Goal: Transaction & Acquisition: Download file/media

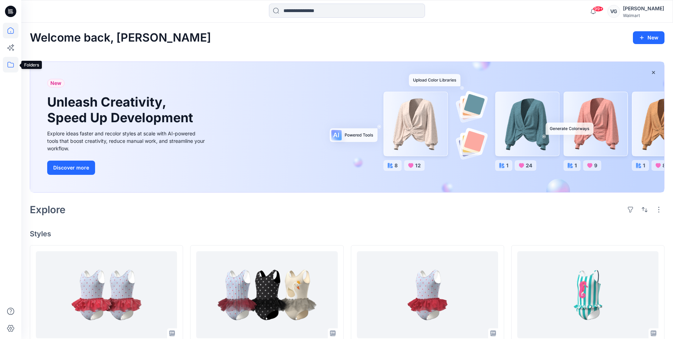
click at [13, 59] on icon at bounding box center [11, 65] width 16 height 16
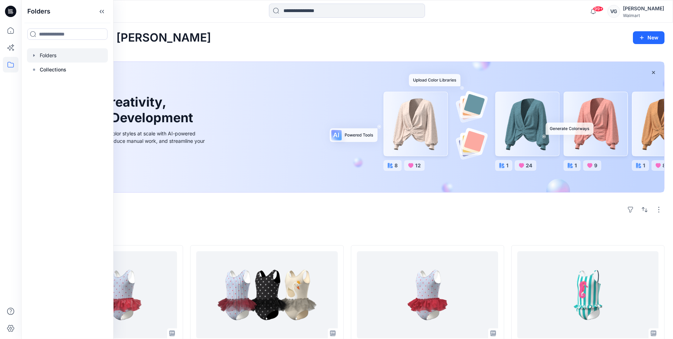
click at [44, 58] on div at bounding box center [67, 55] width 81 height 14
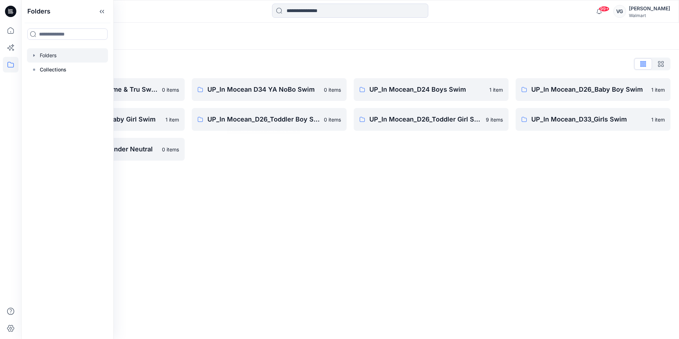
click at [277, 163] on div "Folders List UP_In Mocean D34 Time & Tru Swim 0 items UP_In Mocean_D26_Baby Gir…" at bounding box center [349, 109] width 657 height 119
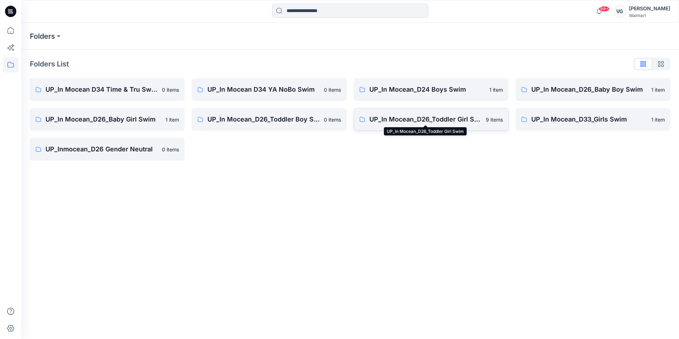
click at [468, 118] on p "UP_In Mocean_D26_Toddler Girl Swim" at bounding box center [425, 119] width 112 height 10
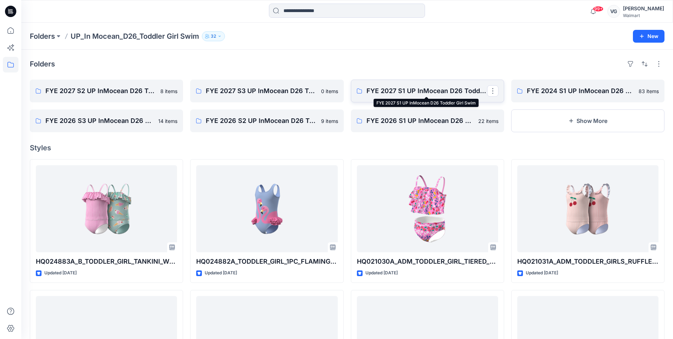
click at [412, 88] on p "FYE 2027 S1 UP InMocean D26 Toddler Girl Swim" at bounding box center [427, 91] width 121 height 10
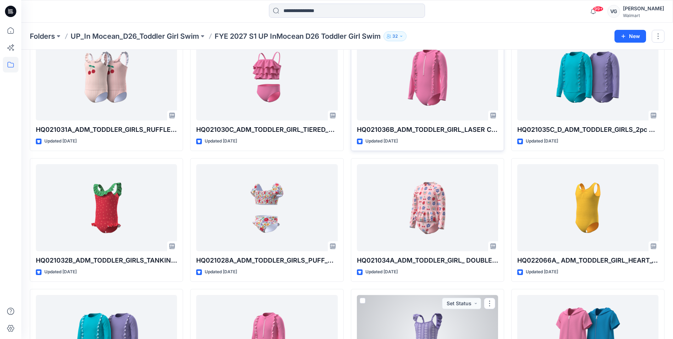
scroll to position [444, 0]
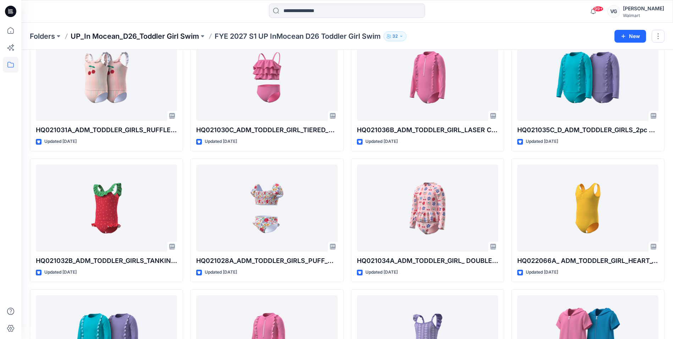
click at [182, 35] on p "UP_In Mocean_D26_Toddler Girl Swim" at bounding box center [135, 36] width 128 height 10
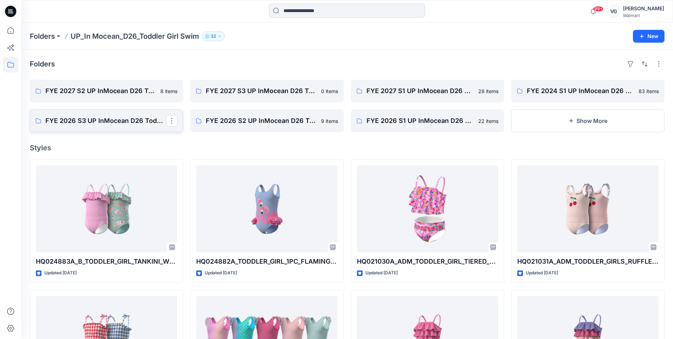
click at [135, 124] on p "FYE 2026 S3 UP InMocean D26 Toddler Girl Swim" at bounding box center [105, 121] width 121 height 10
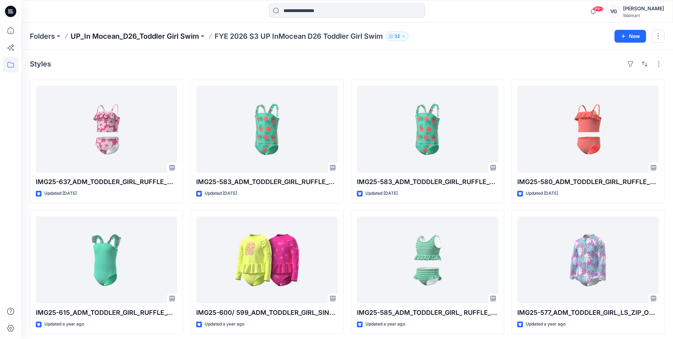
click at [142, 35] on p "UP_In Mocean_D26_Toddler Girl Swim" at bounding box center [135, 36] width 128 height 10
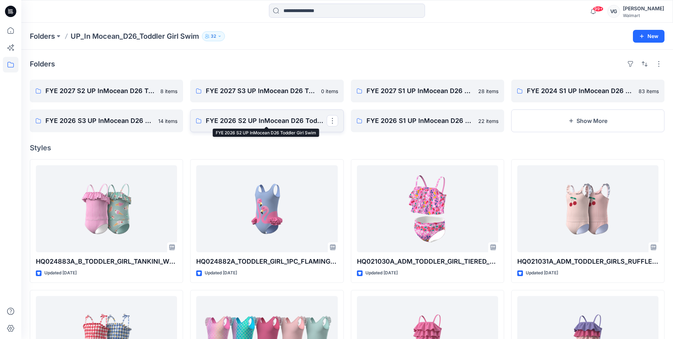
click at [223, 123] on p "FYE 2026 S2 UP InMocean D26 Toddler Girl Swim" at bounding box center [266, 121] width 121 height 10
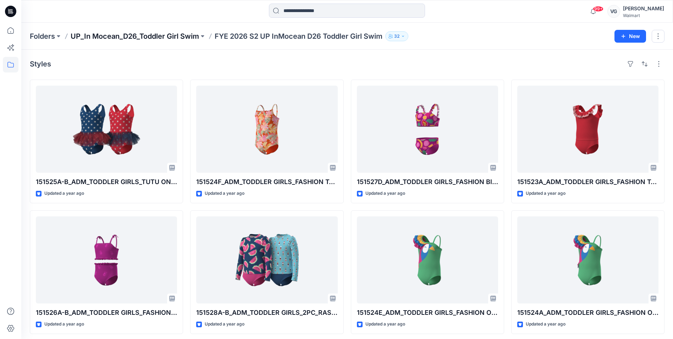
click at [179, 39] on p "UP_In Mocean_D26_Toddler Girl Swim" at bounding box center [135, 36] width 128 height 10
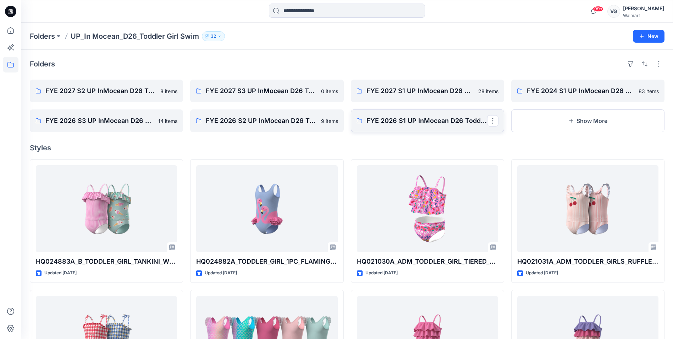
click at [395, 128] on link "FYE 2026 S1 UP InMocean D26 Toddler Girl Swim" at bounding box center [427, 120] width 153 height 23
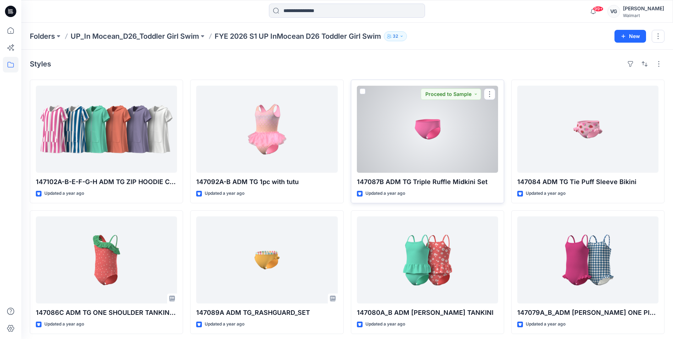
scroll to position [35, 0]
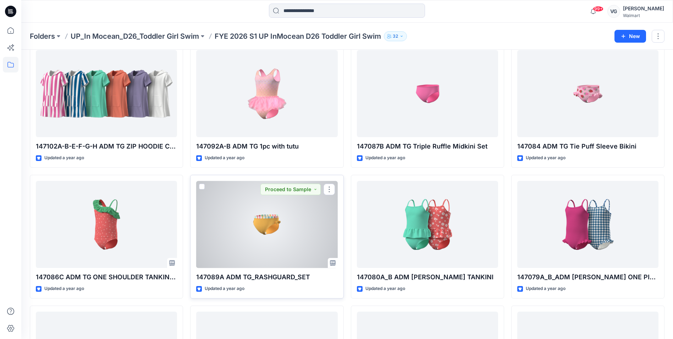
click at [299, 229] on div at bounding box center [266, 224] width 141 height 87
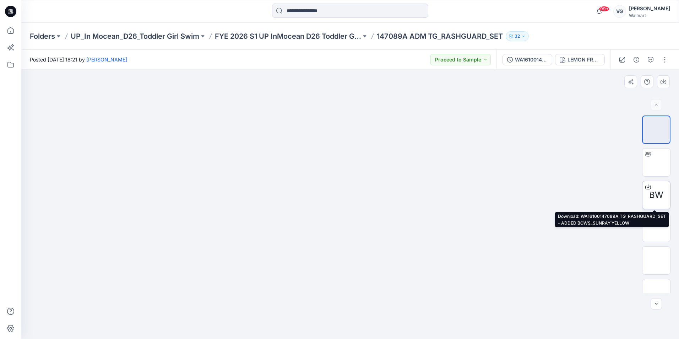
click at [650, 189] on div at bounding box center [647, 186] width 11 height 11
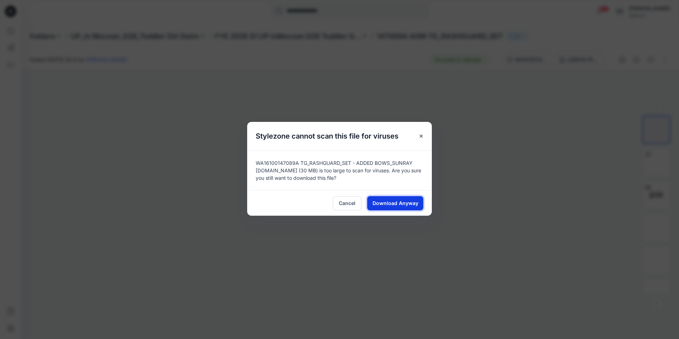
click at [391, 202] on span "Download Anyway" at bounding box center [395, 202] width 46 height 7
